Goal: Navigation & Orientation: Find specific page/section

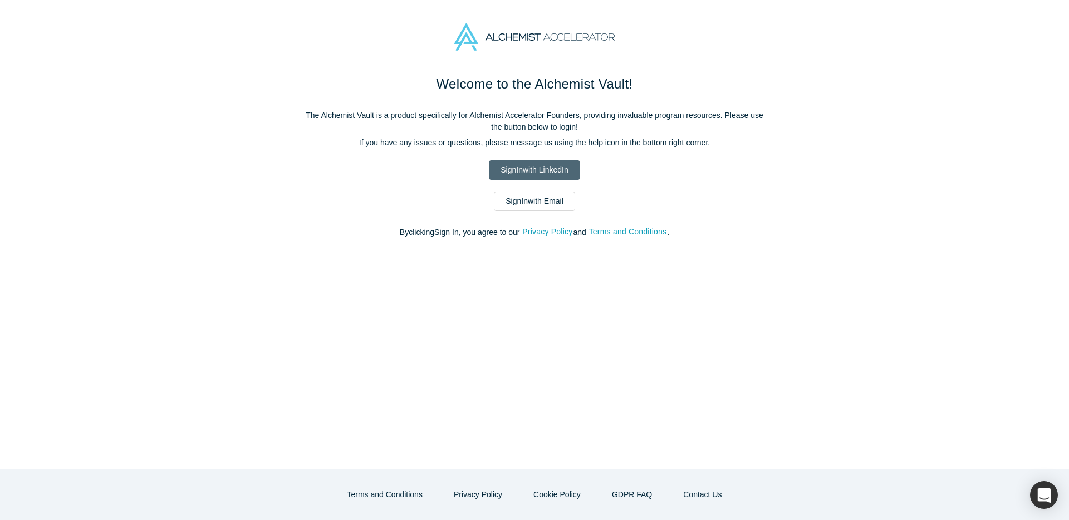
click at [539, 167] on link "Sign In with LinkedIn" at bounding box center [534, 169] width 91 height 19
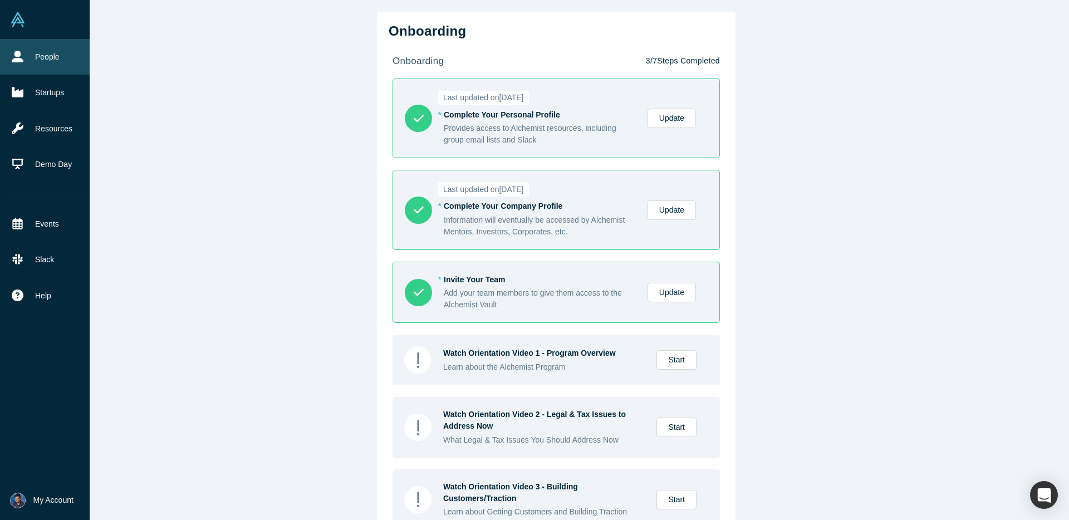
click at [57, 64] on link "People" at bounding box center [49, 57] width 98 height 36
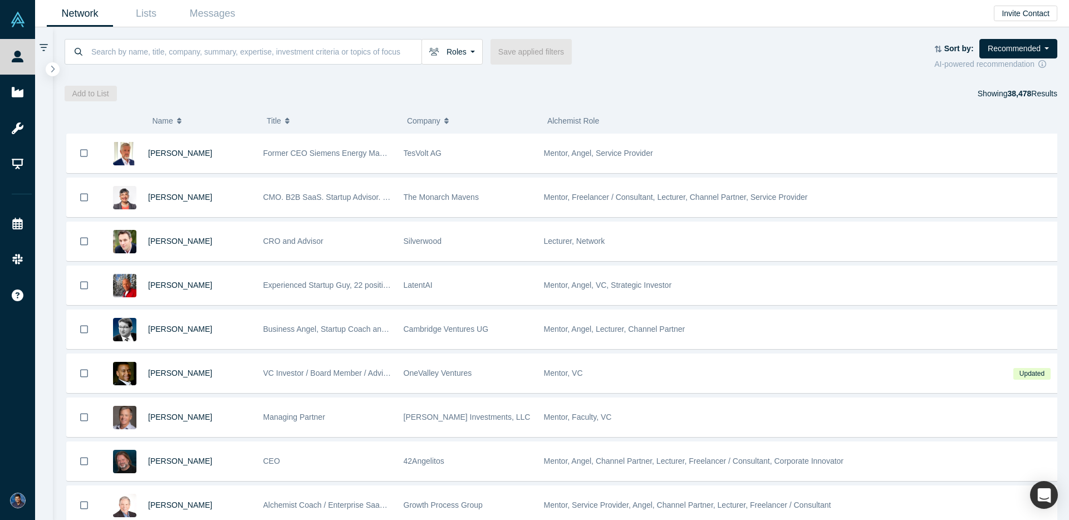
drag, startPoint x: 797, startPoint y: 60, endPoint x: 796, endPoint y: 53, distance: 7.3
click at [794, 54] on div "Roles Founders Faculty Mentors Alumni Mentor Angels VCs Corporate Innovator Ser…" at bounding box center [500, 52] width 871 height 26
